Goal: Task Accomplishment & Management: Use online tool/utility

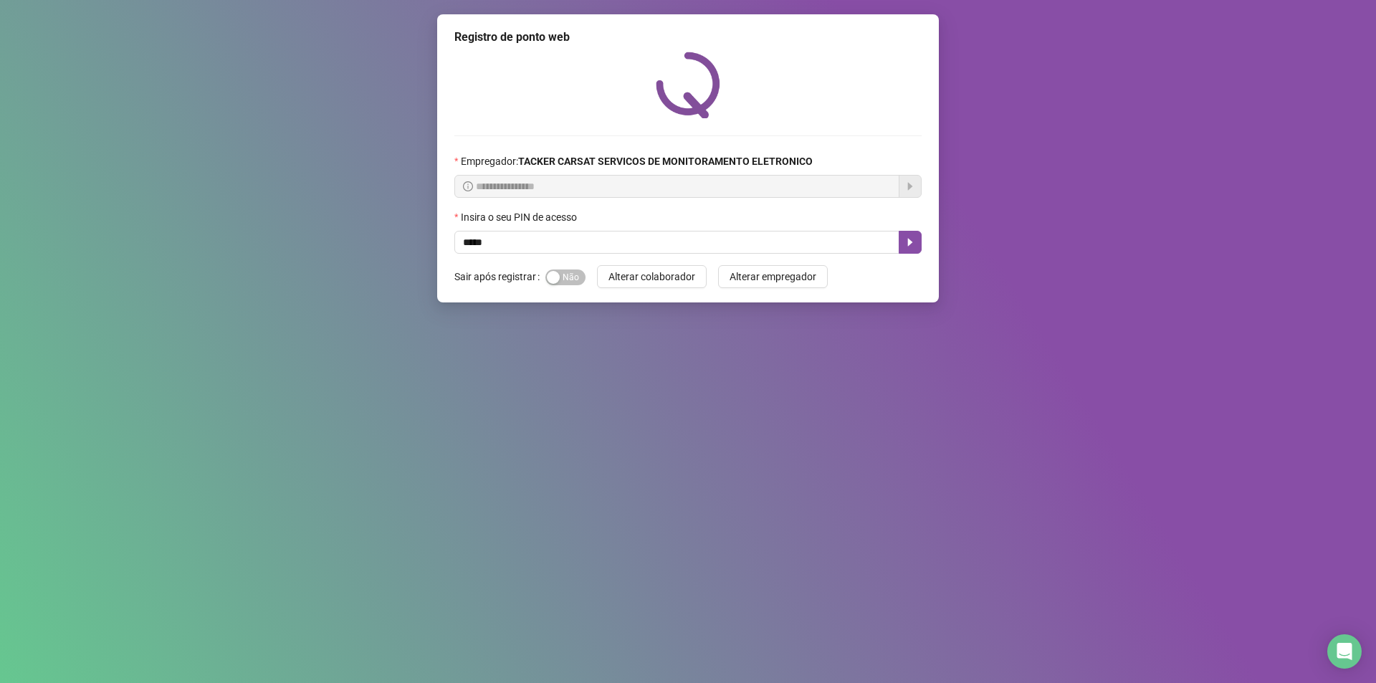
type input "*****"
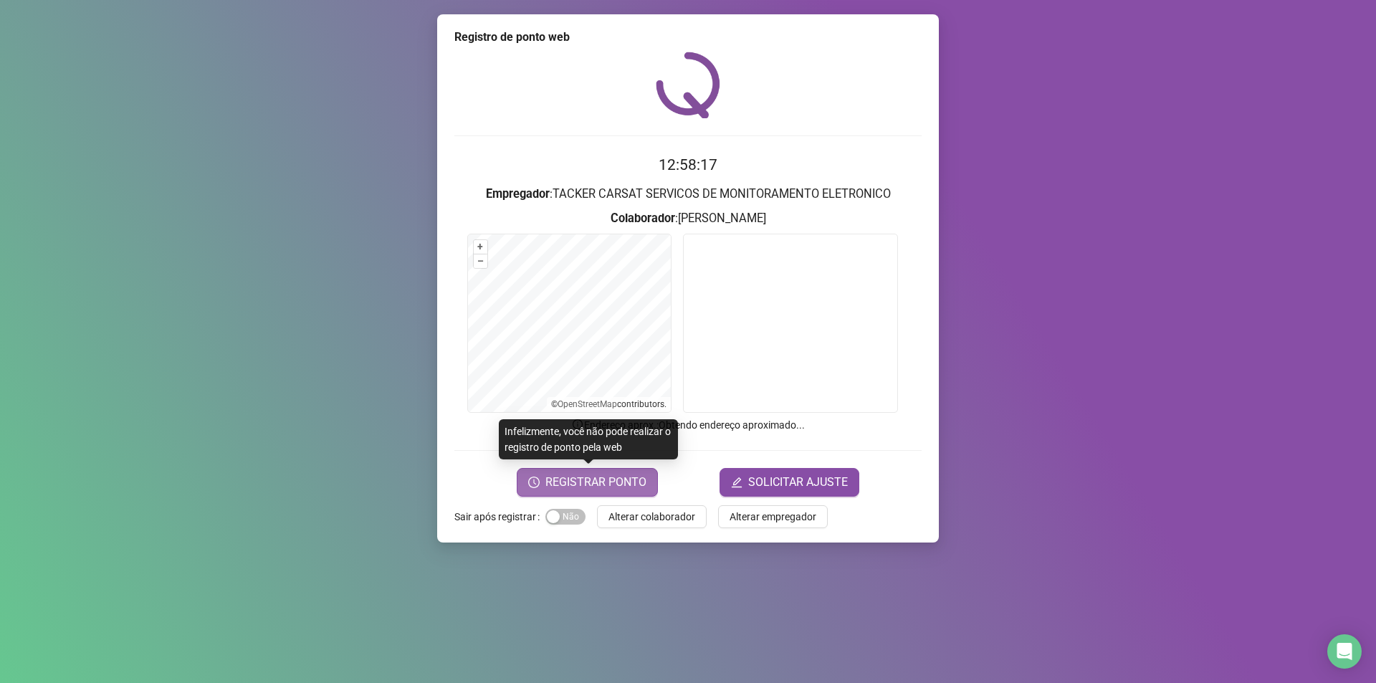
click at [634, 490] on span "REGISTRAR PONTO" at bounding box center [595, 482] width 101 height 17
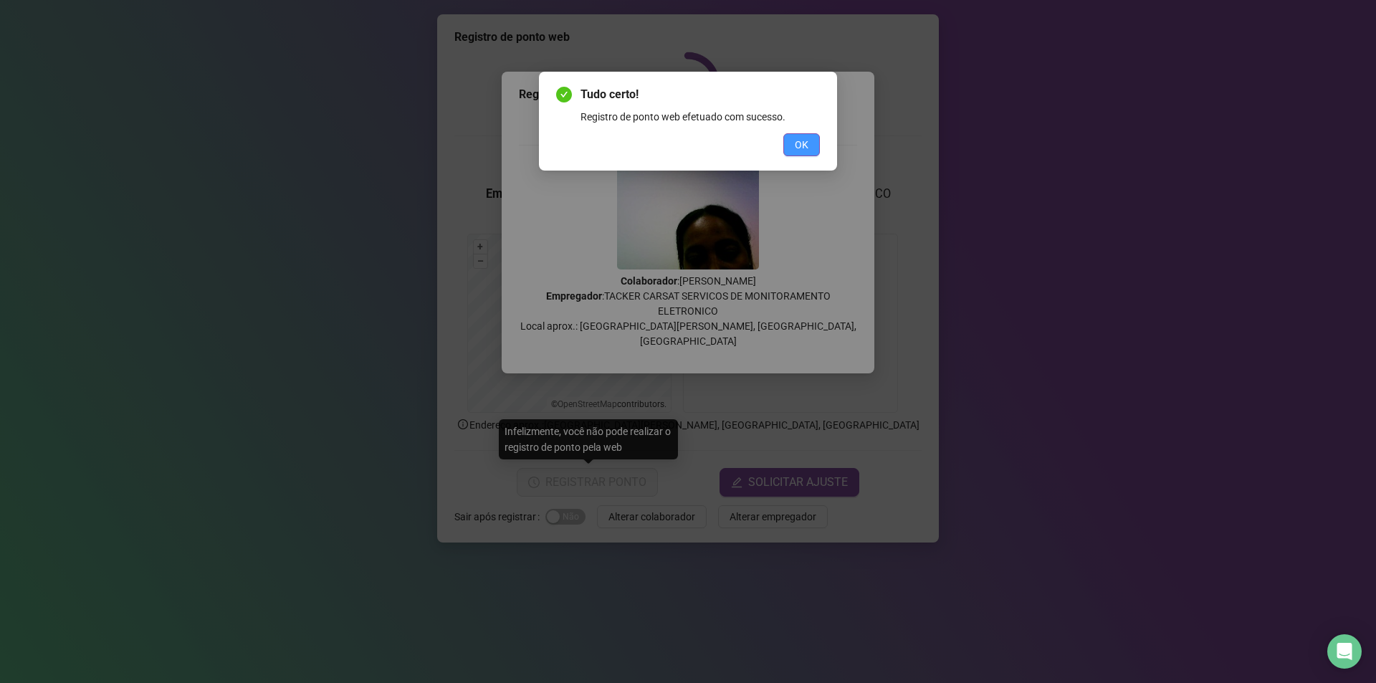
click at [815, 151] on button "OK" at bounding box center [801, 144] width 37 height 23
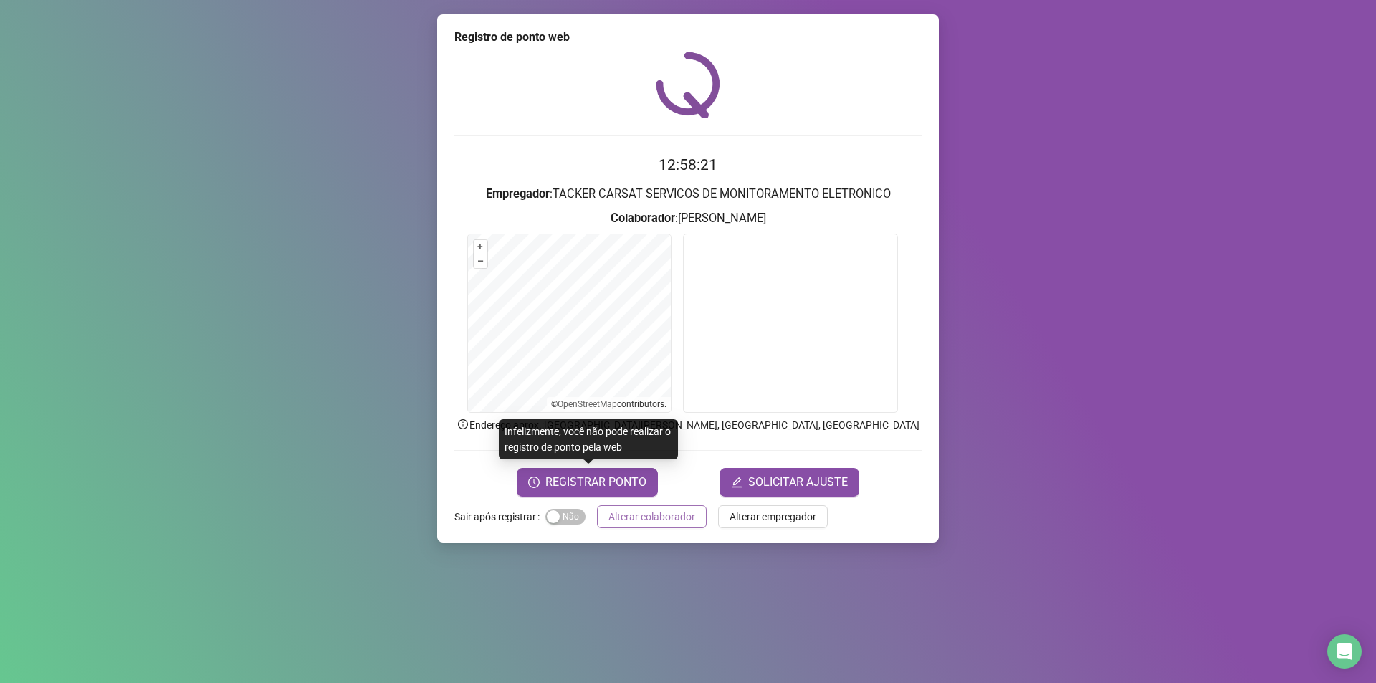
click at [648, 512] on span "Alterar colaborador" at bounding box center [652, 517] width 87 height 16
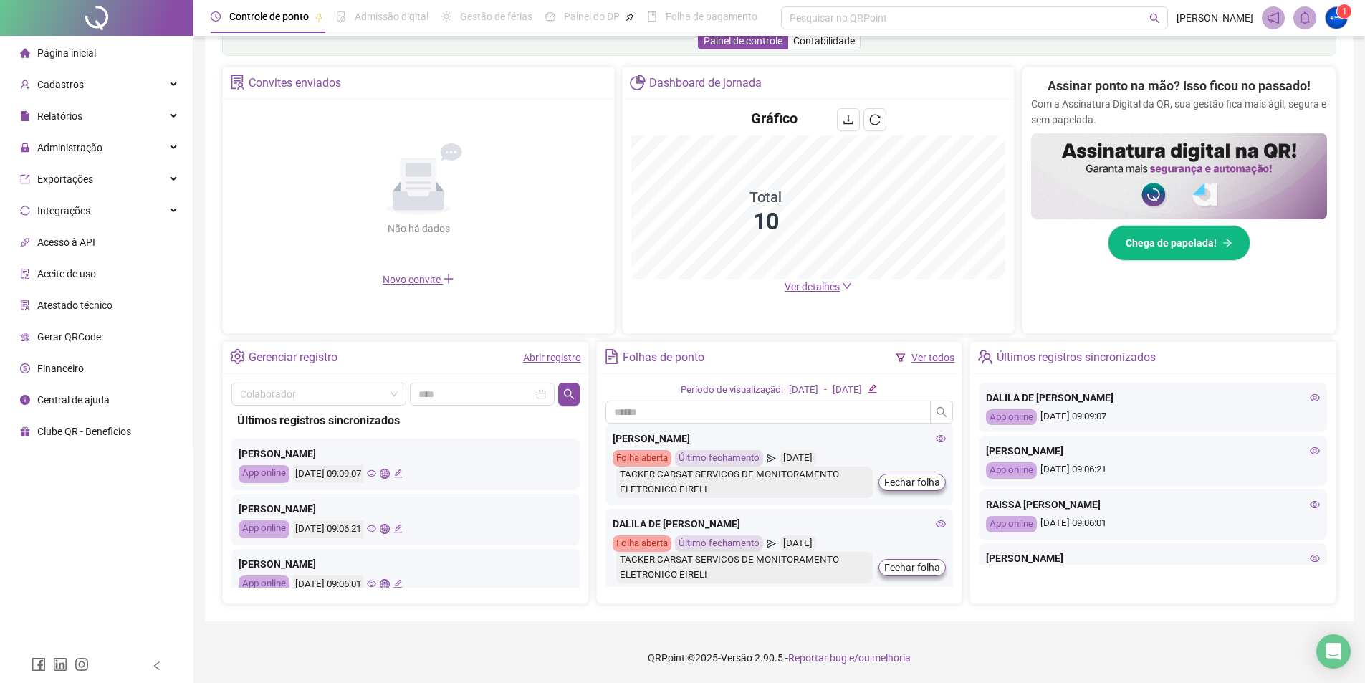
scroll to position [323, 0]
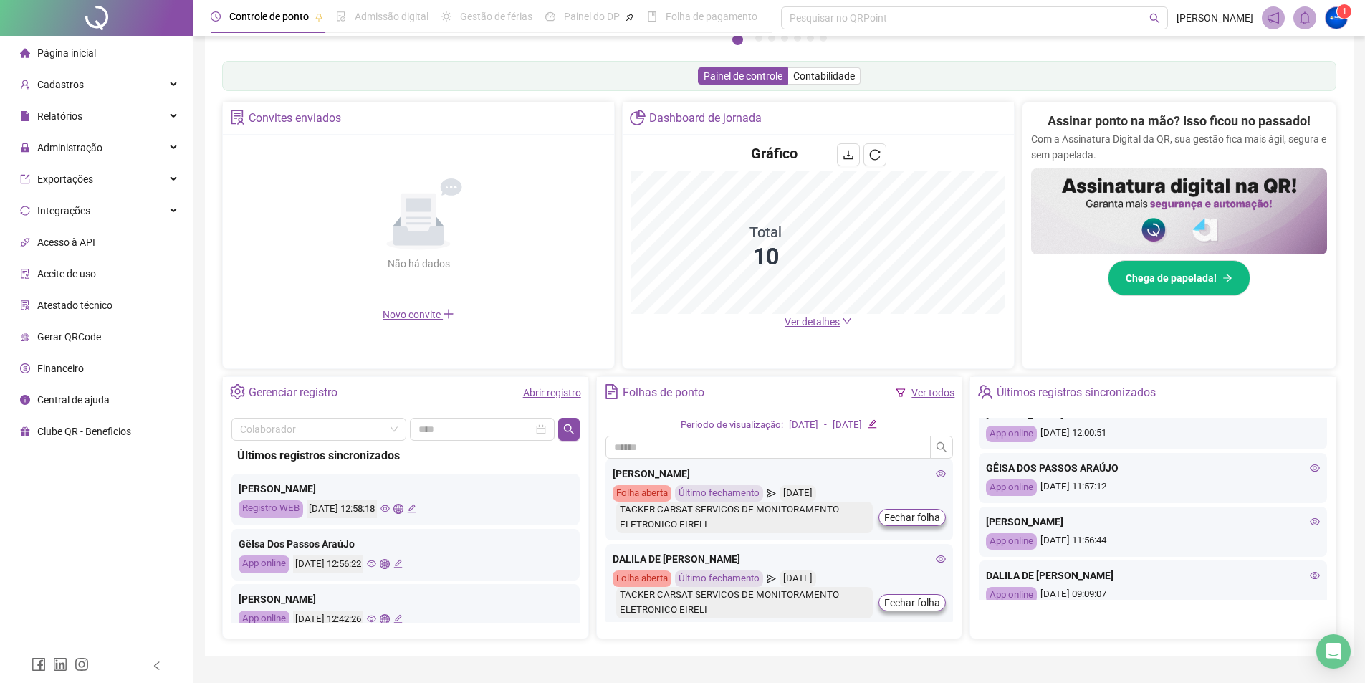
scroll to position [358, 0]
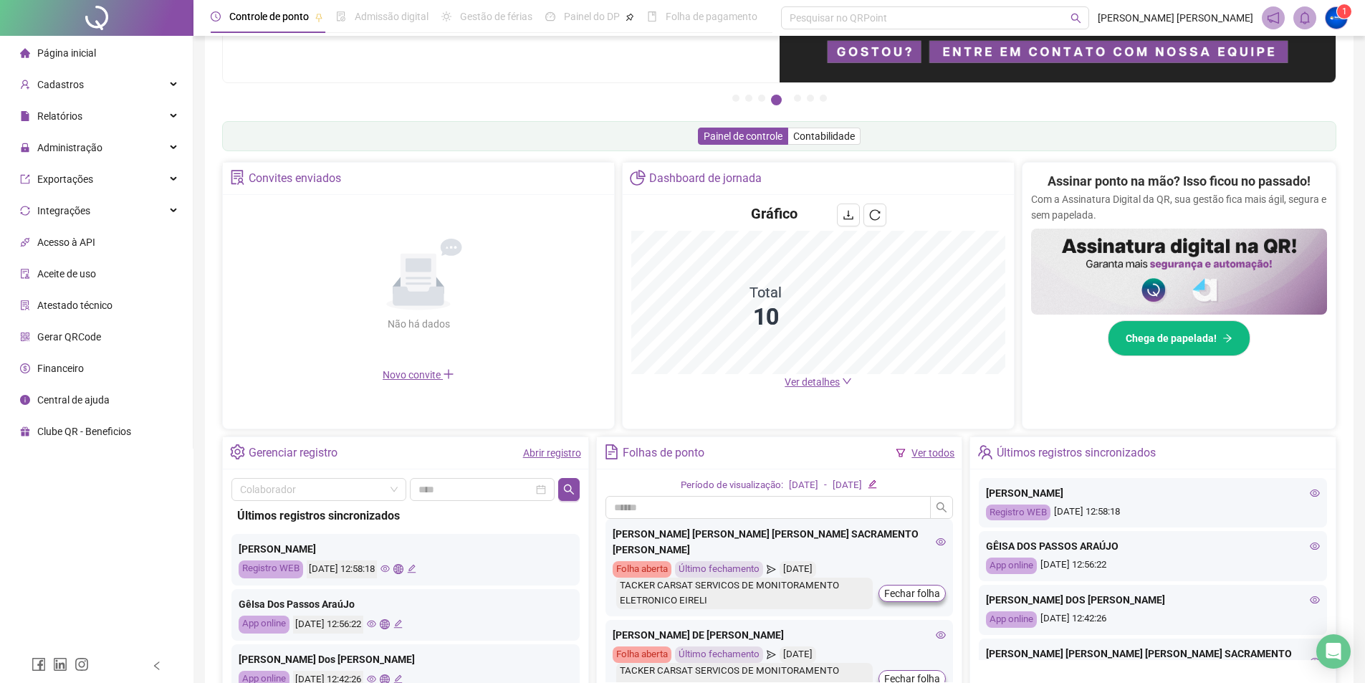
scroll to position [215, 0]
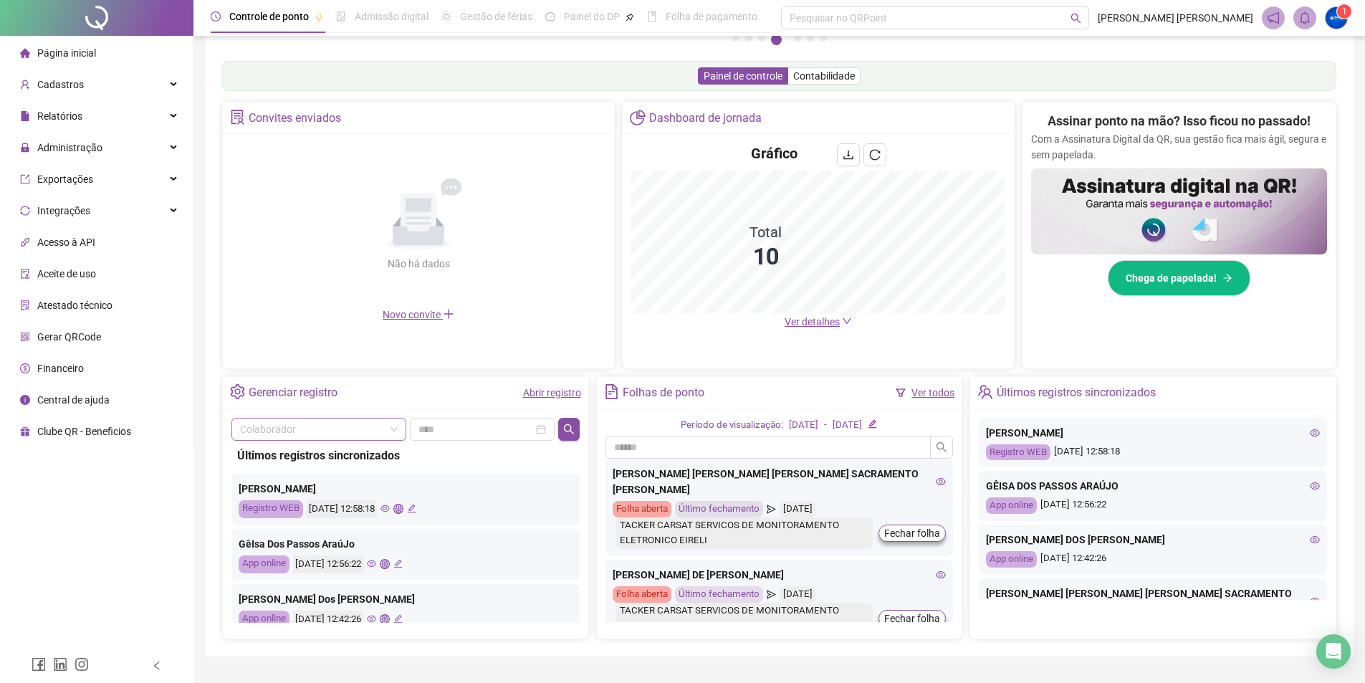
click at [368, 426] on input "search" at bounding box center [312, 430] width 145 height 22
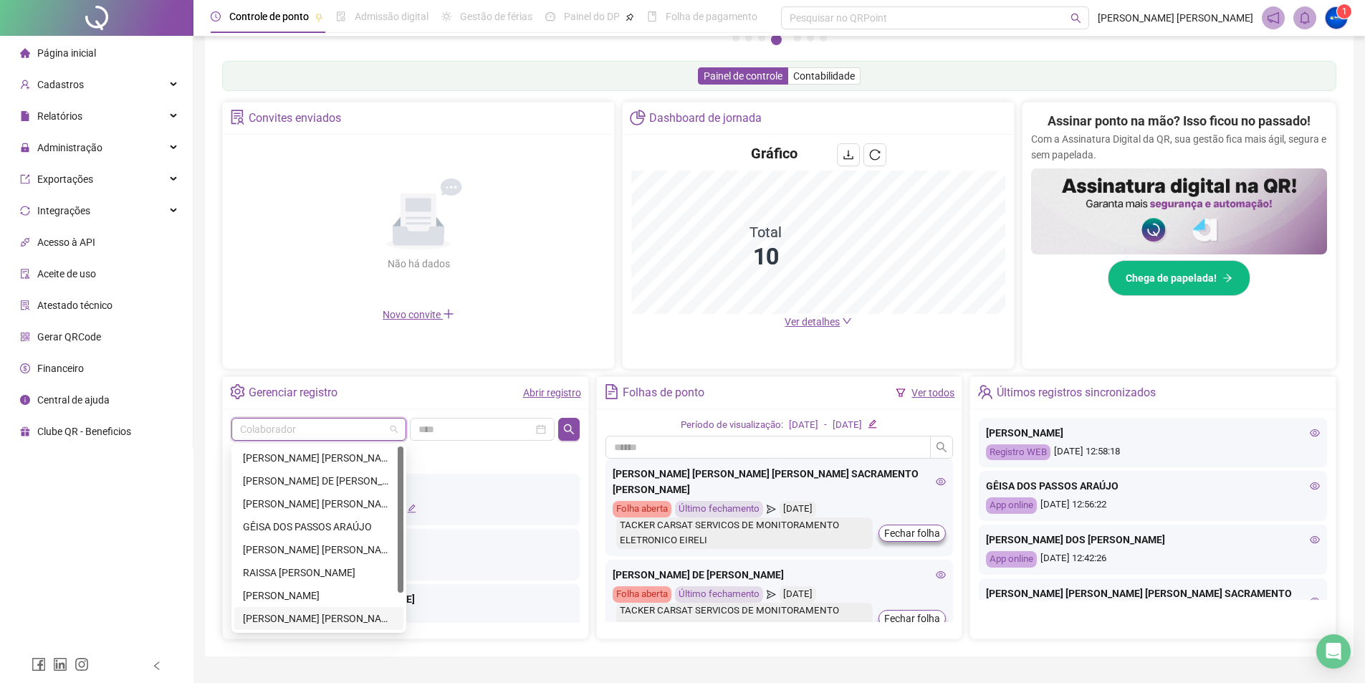
click at [318, 614] on div "TAIS OLIVEIRA DAMASCENO" at bounding box center [319, 619] width 152 height 16
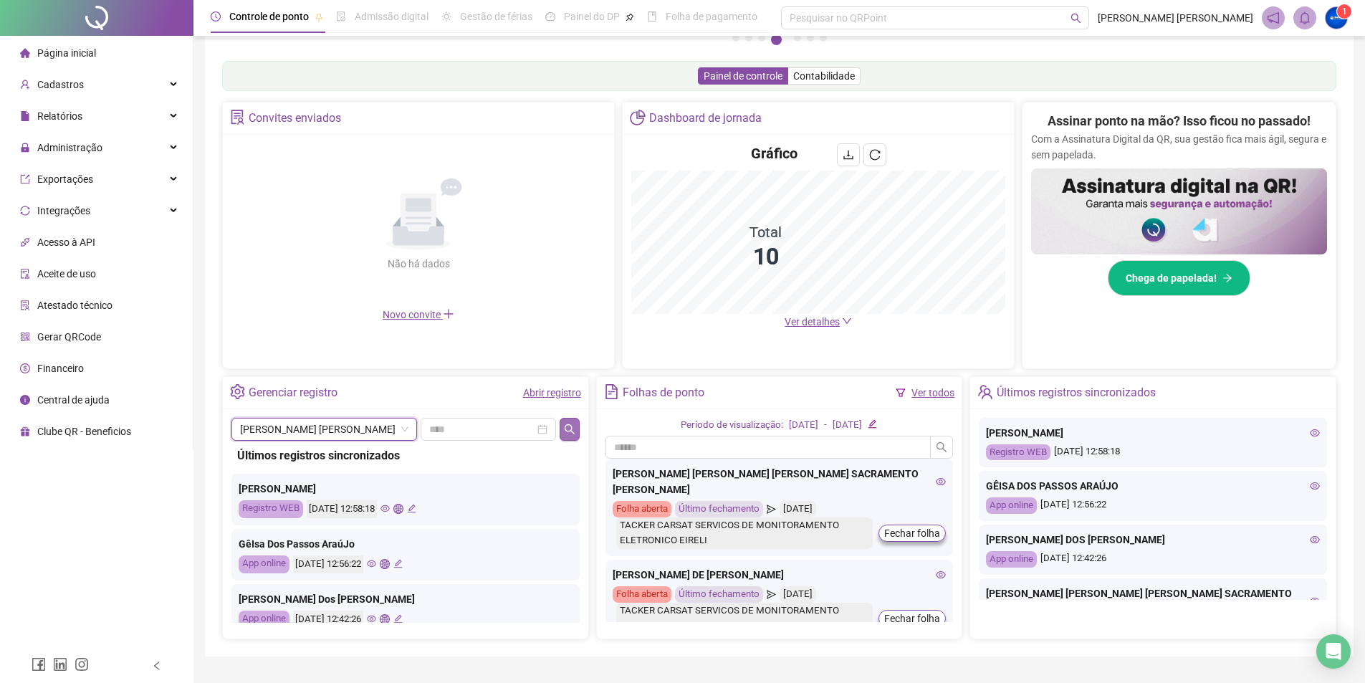
click at [565, 429] on icon "search" at bounding box center [570, 429] width 10 height 10
click at [80, 60] on div "Página inicial" at bounding box center [58, 53] width 76 height 29
click at [344, 422] on span "TAIS OLIVEIRA DAMASCENO" at bounding box center [324, 430] width 168 height 22
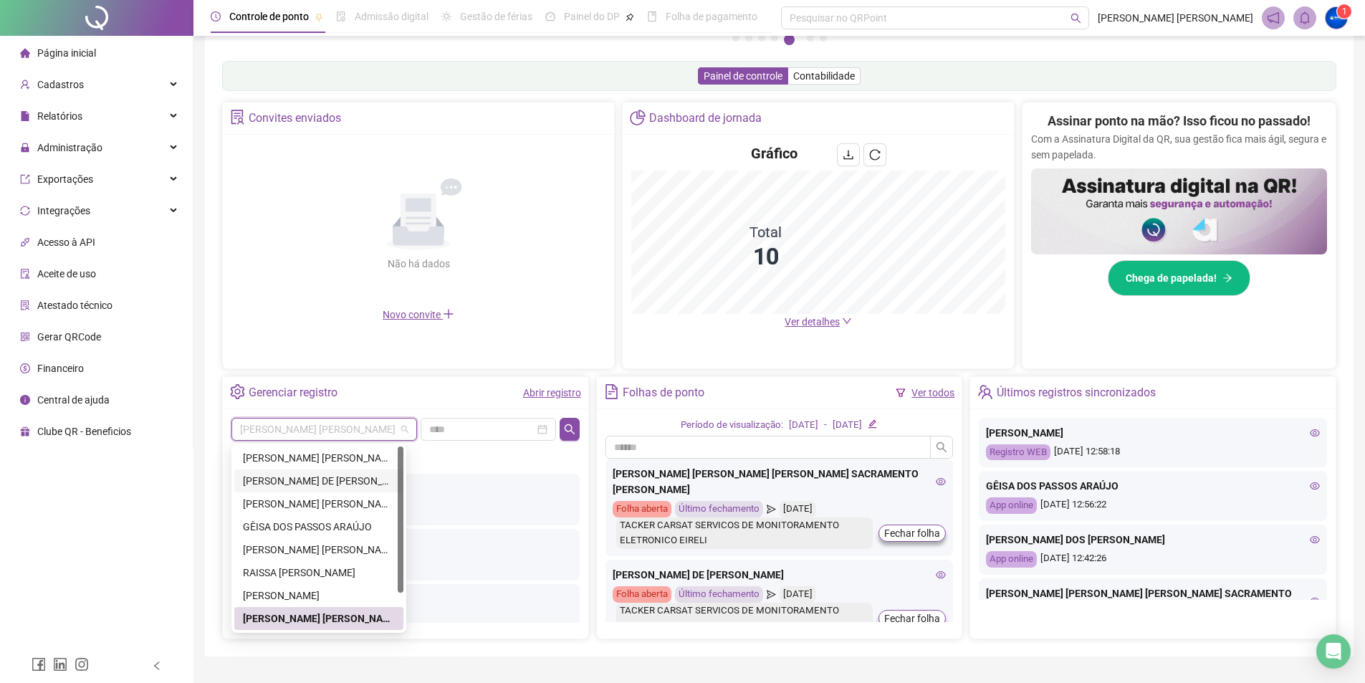
click at [341, 477] on div "DALILA DE JESUS PEREIRA" at bounding box center [319, 481] width 152 height 16
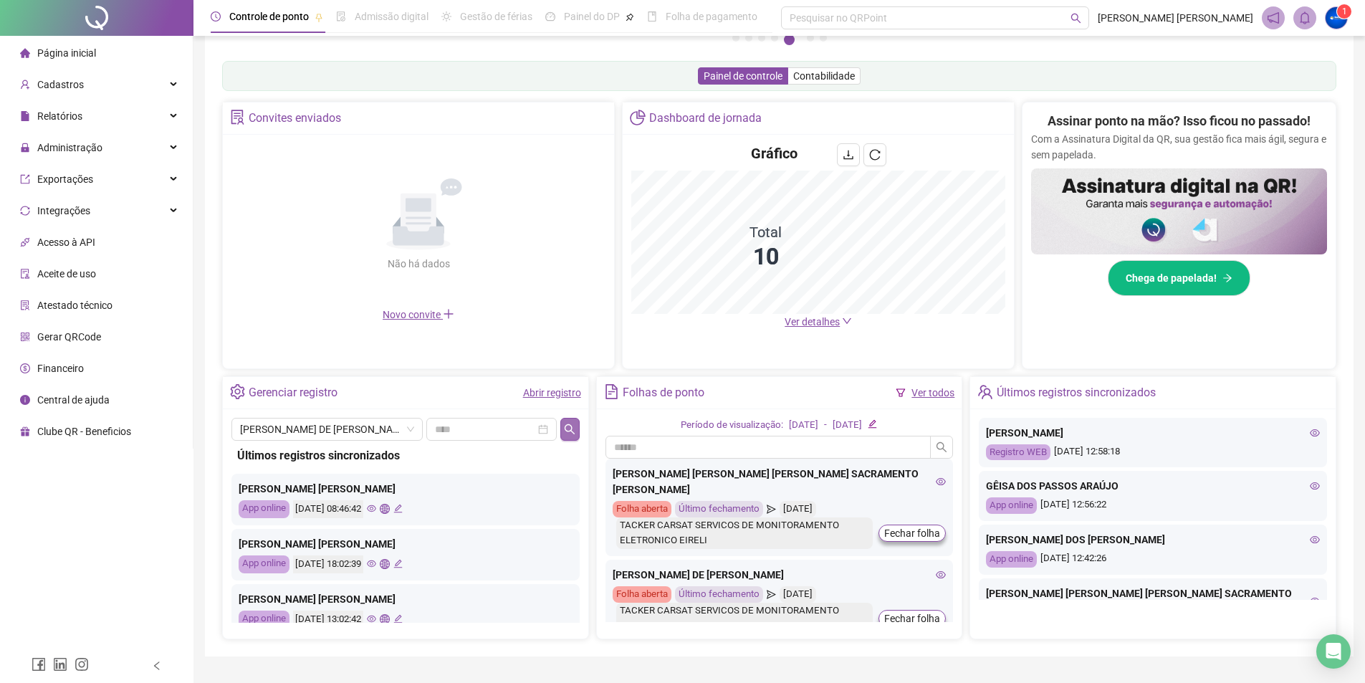
click at [568, 424] on icon "search" at bounding box center [570, 429] width 10 height 10
click at [389, 506] on icon "global" at bounding box center [384, 508] width 9 height 9
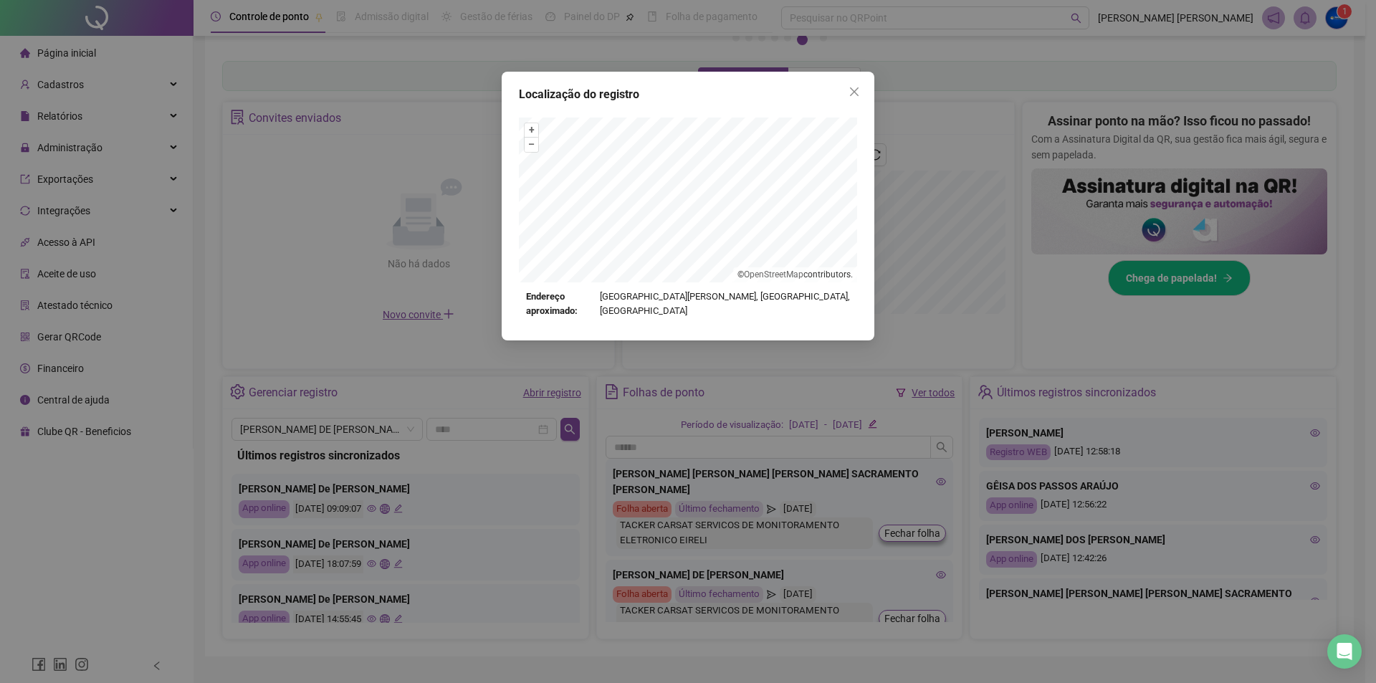
click at [842, 87] on div "Localização do registro" at bounding box center [688, 94] width 338 height 17
click at [850, 90] on icon "close" at bounding box center [854, 91] width 11 height 11
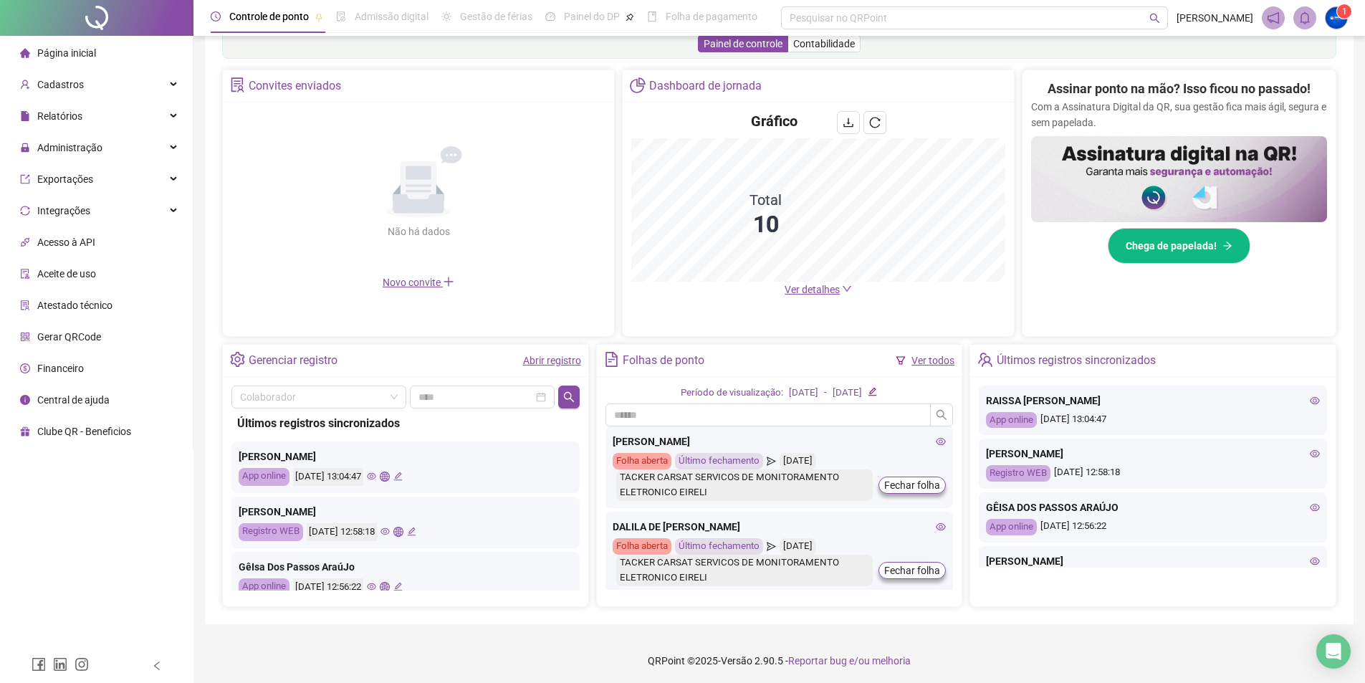
scroll to position [250, 0]
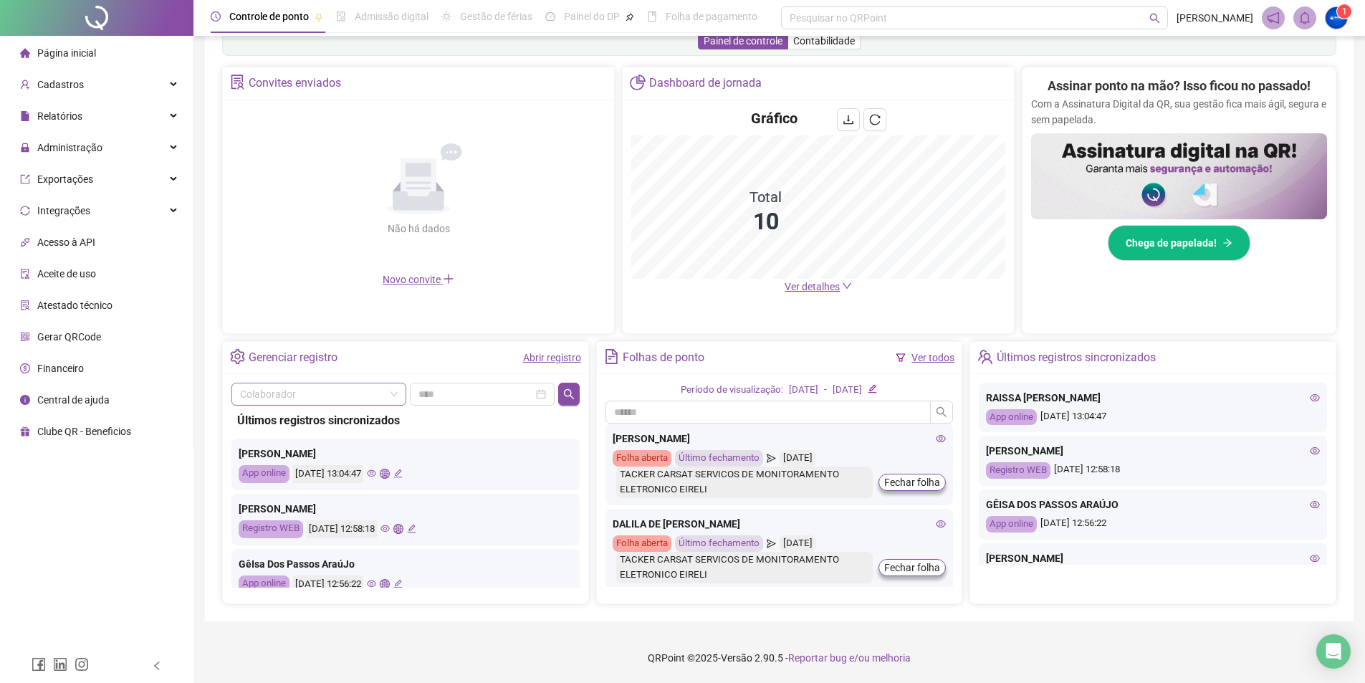
click at [355, 391] on input "search" at bounding box center [312, 394] width 145 height 22
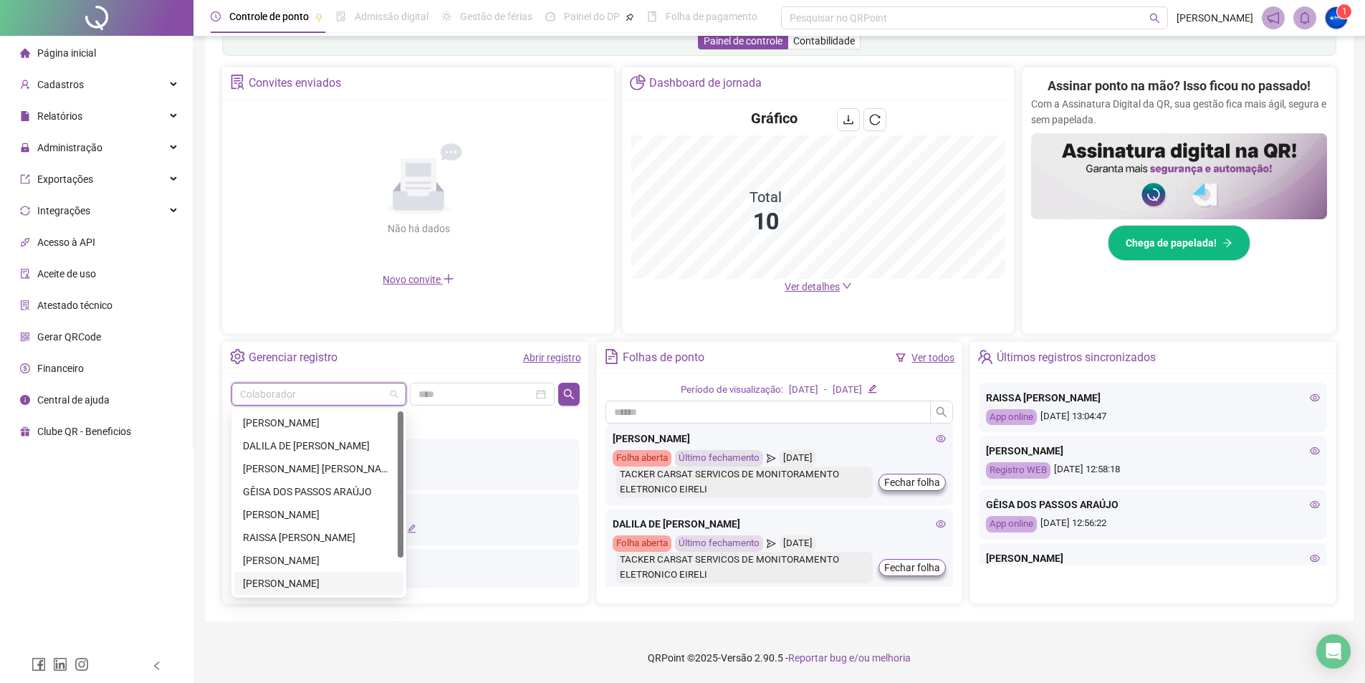
click at [289, 590] on div "[PERSON_NAME]" at bounding box center [319, 584] width 152 height 16
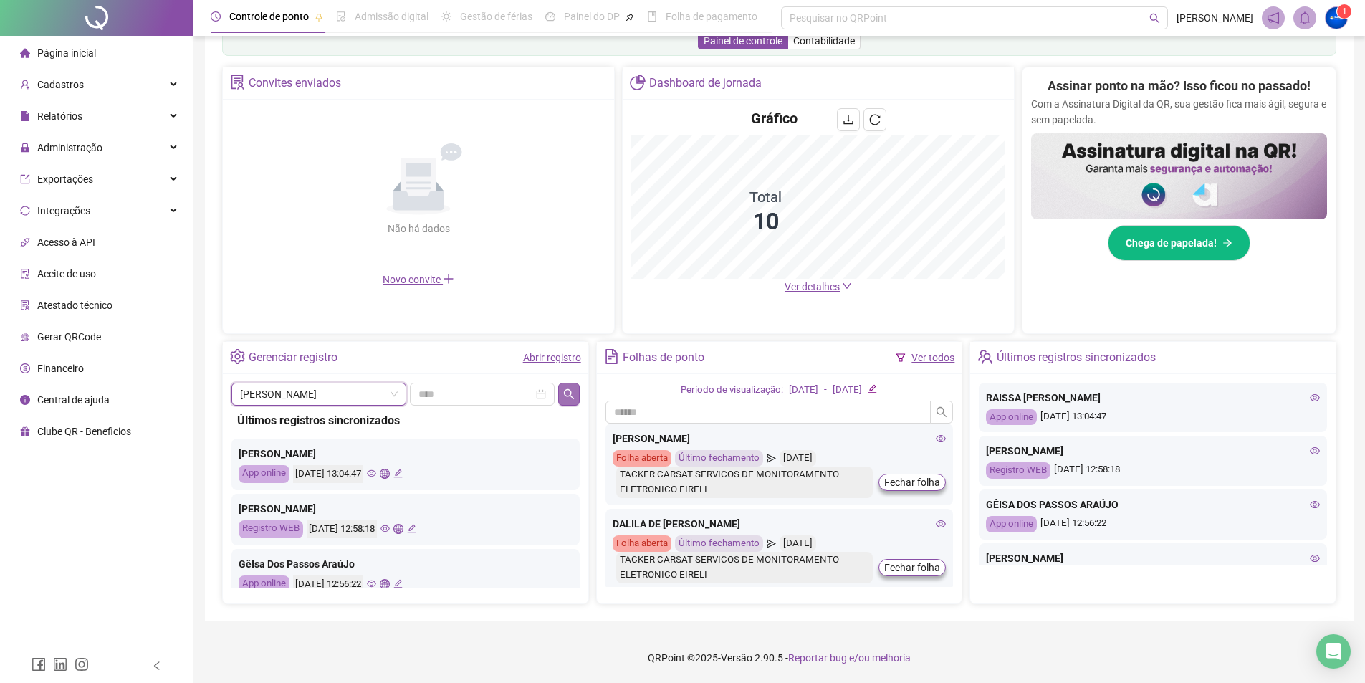
click at [566, 394] on icon "search" at bounding box center [568, 393] width 11 height 11
click at [381, 401] on span "[PERSON_NAME]" at bounding box center [319, 394] width 158 height 22
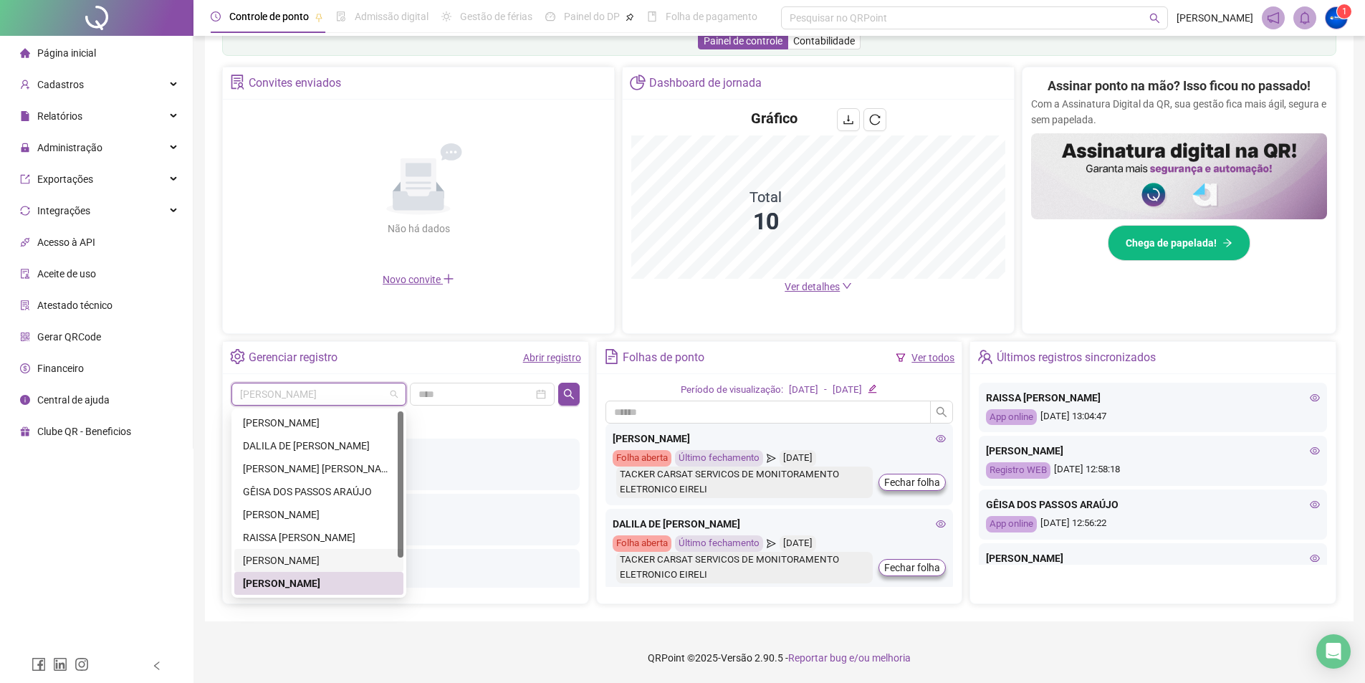
scroll to position [46, 0]
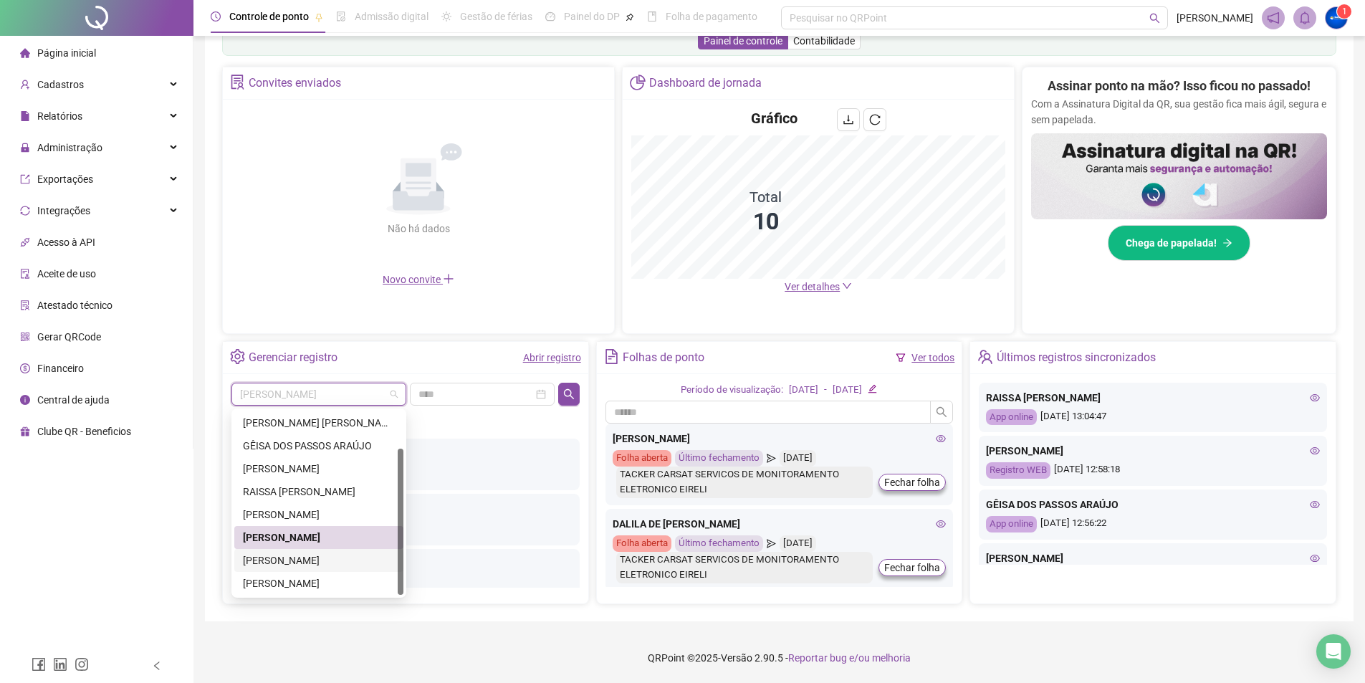
click at [329, 553] on div "[PERSON_NAME]" at bounding box center [319, 561] width 152 height 16
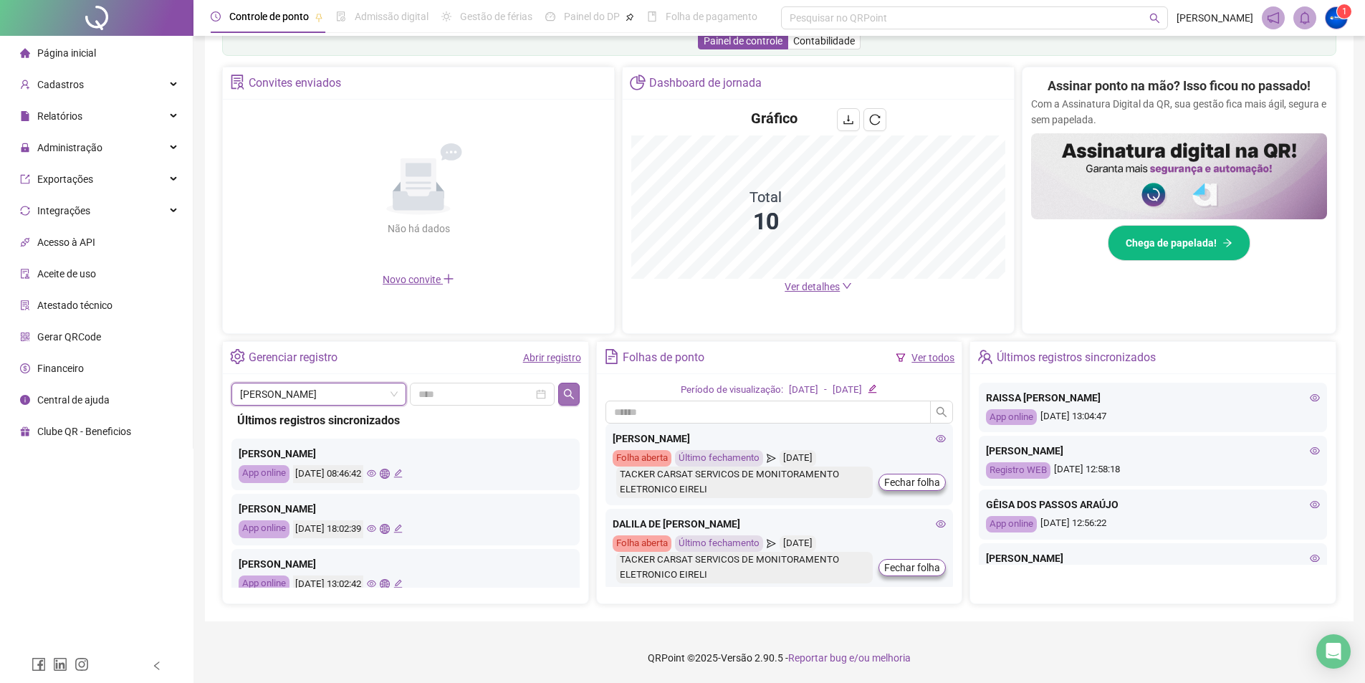
click at [575, 391] on button "button" at bounding box center [568, 394] width 21 height 23
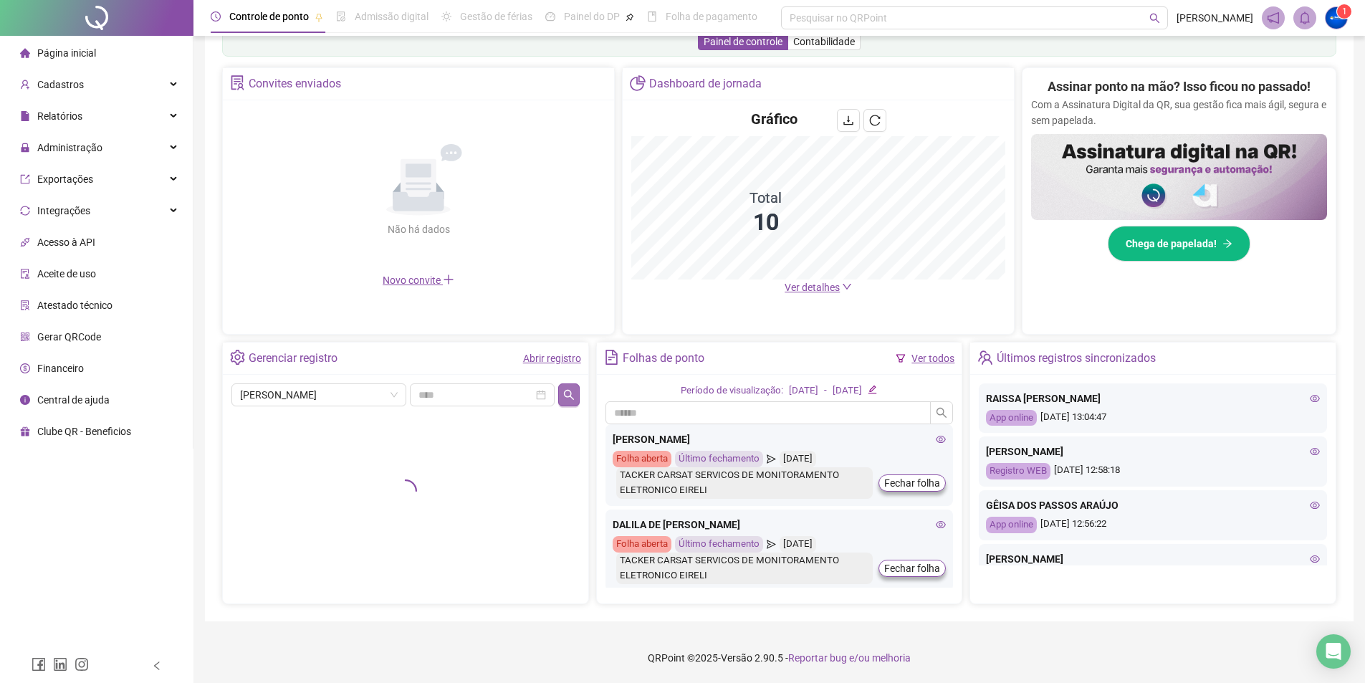
scroll to position [250, 0]
